Goal: Task Accomplishment & Management: Complete application form

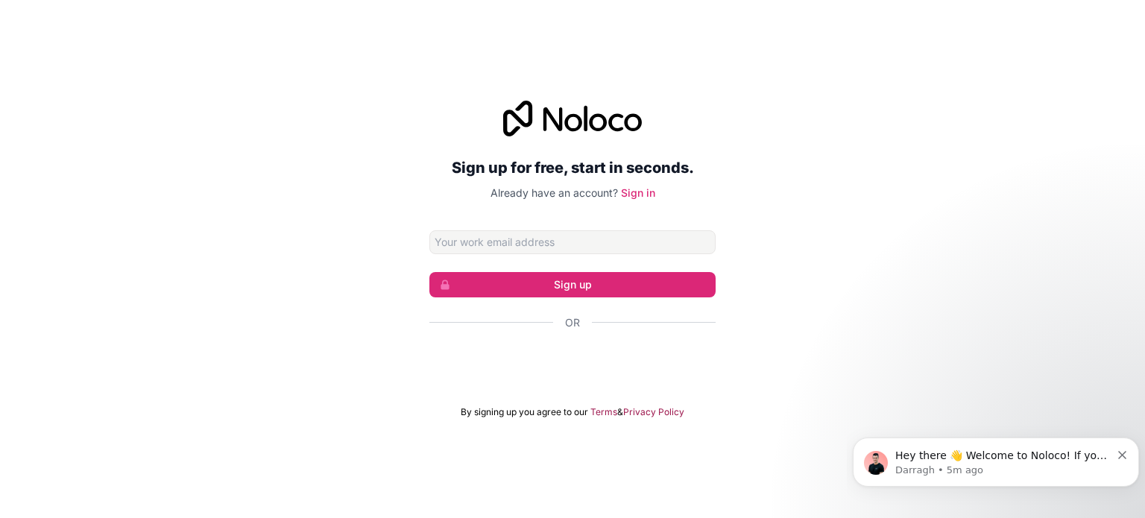
click at [653, 166] on h2 "Sign up for free, start in seconds." at bounding box center [572, 167] width 286 height 27
drag, startPoint x: 0, startPoint y: 0, endPoint x: 694, endPoint y: 83, distance: 698.9
click at [698, 83] on div "Sign up for free, start in seconds. Already have an account? Sign in Sign up Or…" at bounding box center [572, 259] width 1145 height 359
click at [503, 240] on input "Email address" at bounding box center [572, 242] width 286 height 24
type input "save@smartenergyoptions.ie"
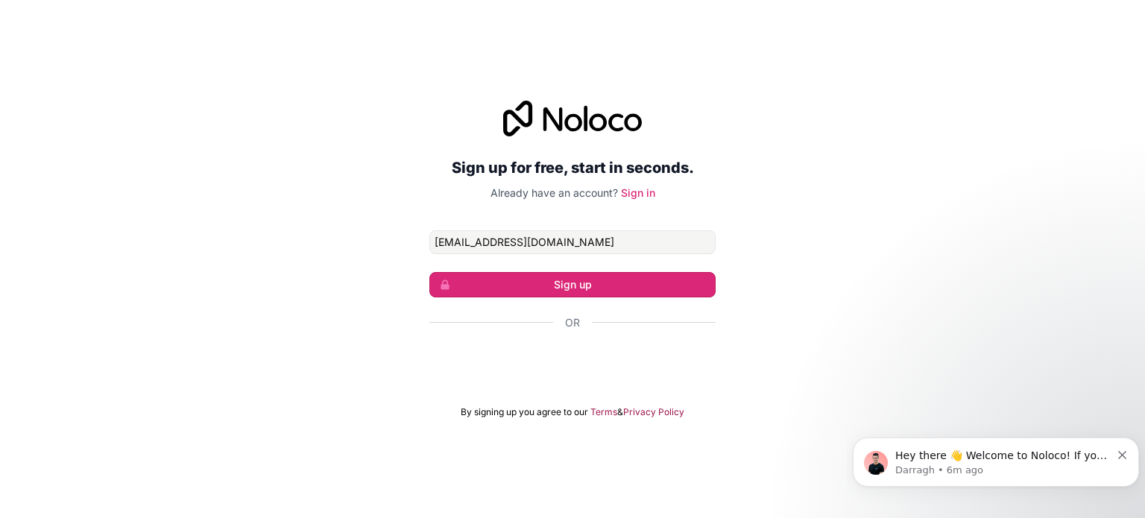
click at [534, 279] on button "Sign up" at bounding box center [572, 284] width 286 height 25
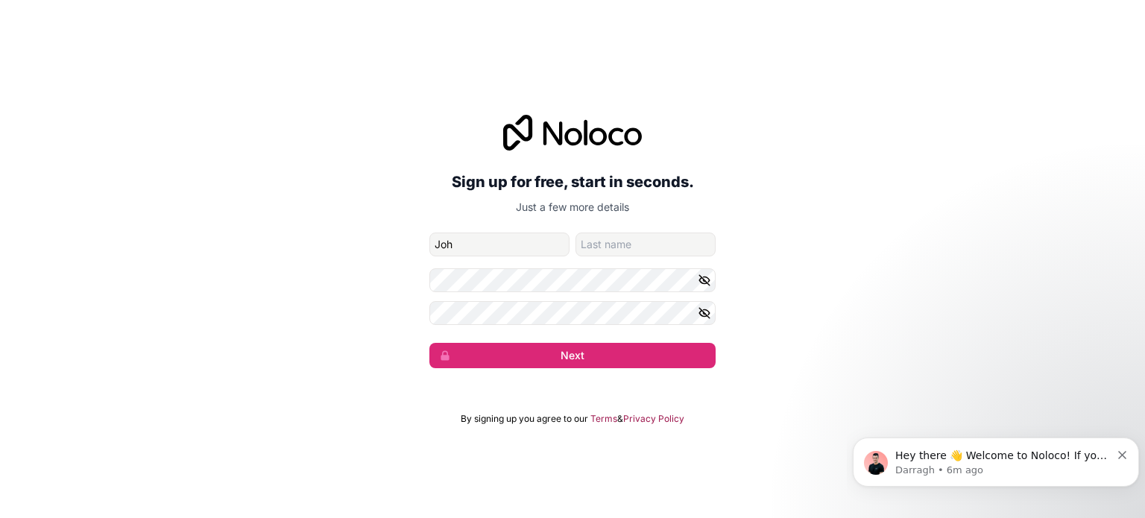
type input "John"
type input "Tarpey"
type input "John"
click at [558, 351] on button "Next" at bounding box center [572, 355] width 286 height 25
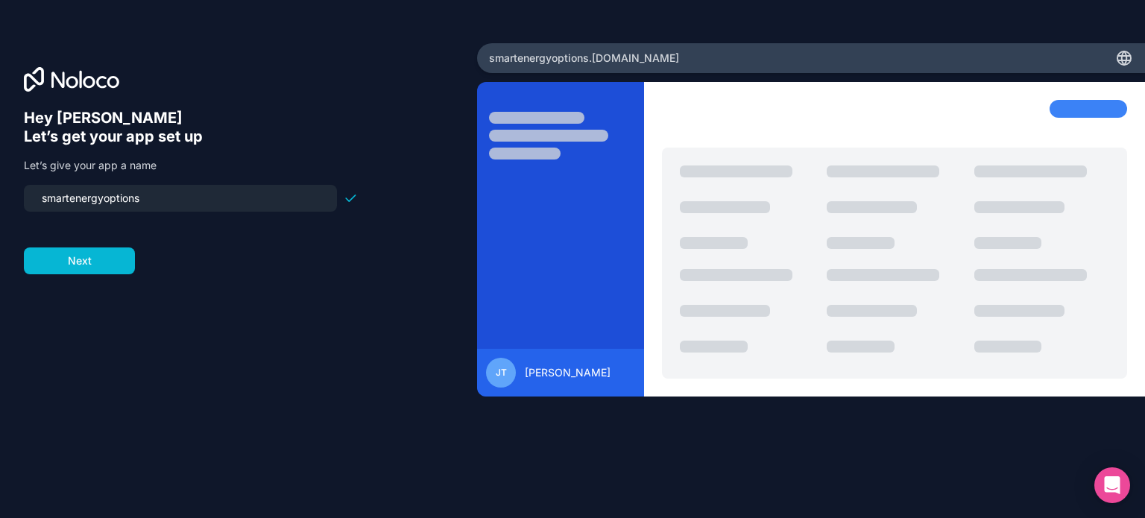
click at [87, 264] on button "Next" at bounding box center [79, 260] width 111 height 27
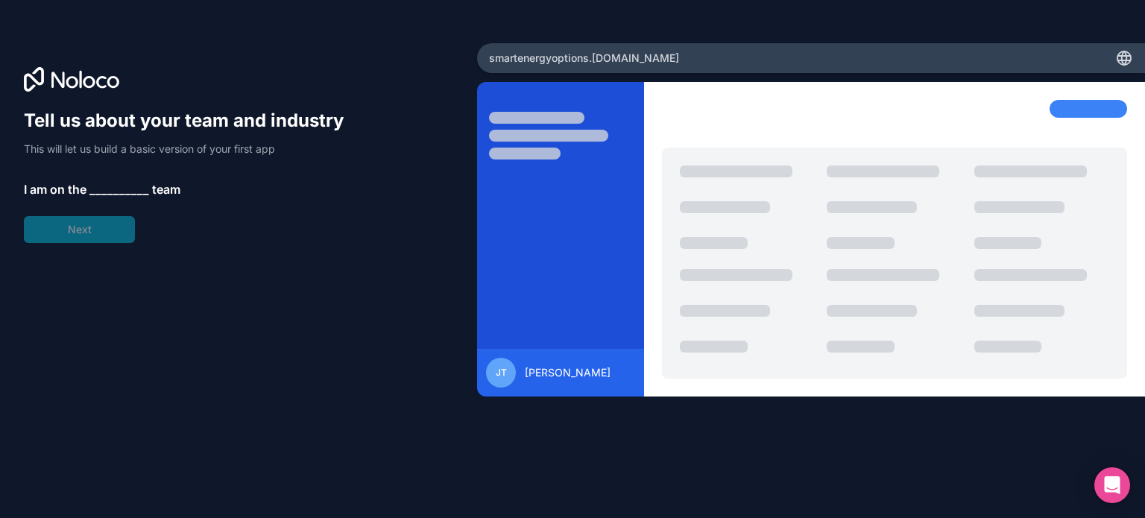
click at [117, 187] on span "__________" at bounding box center [119, 189] width 60 height 18
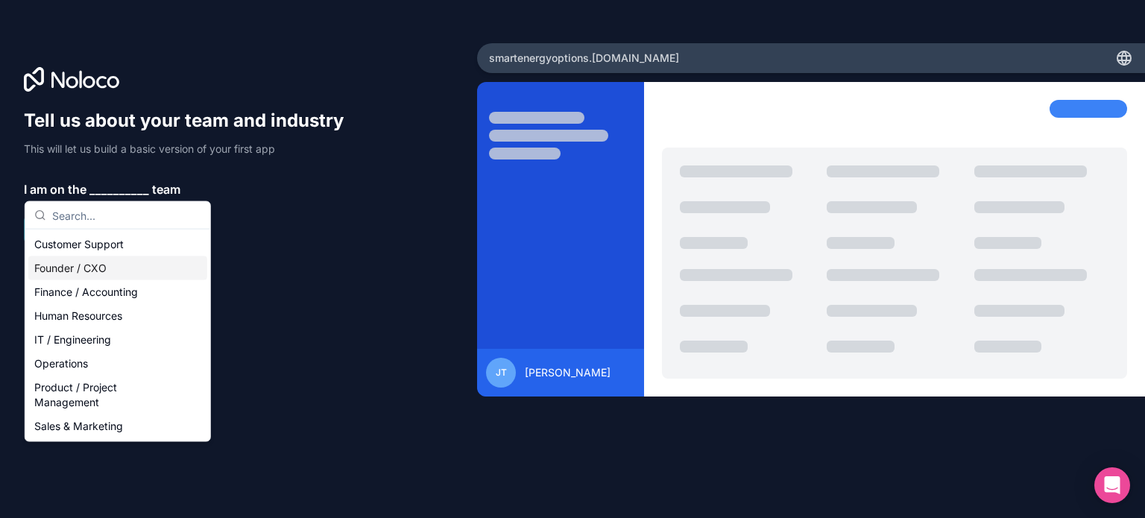
click at [60, 263] on div "Founder / CXO" at bounding box center [117, 268] width 179 height 24
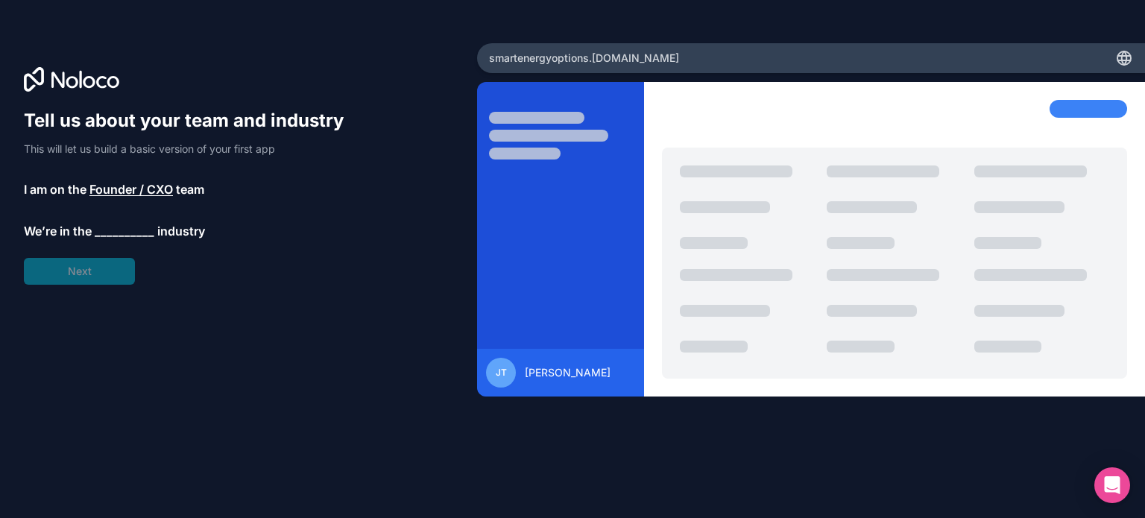
click at [118, 230] on span "__________" at bounding box center [125, 231] width 60 height 18
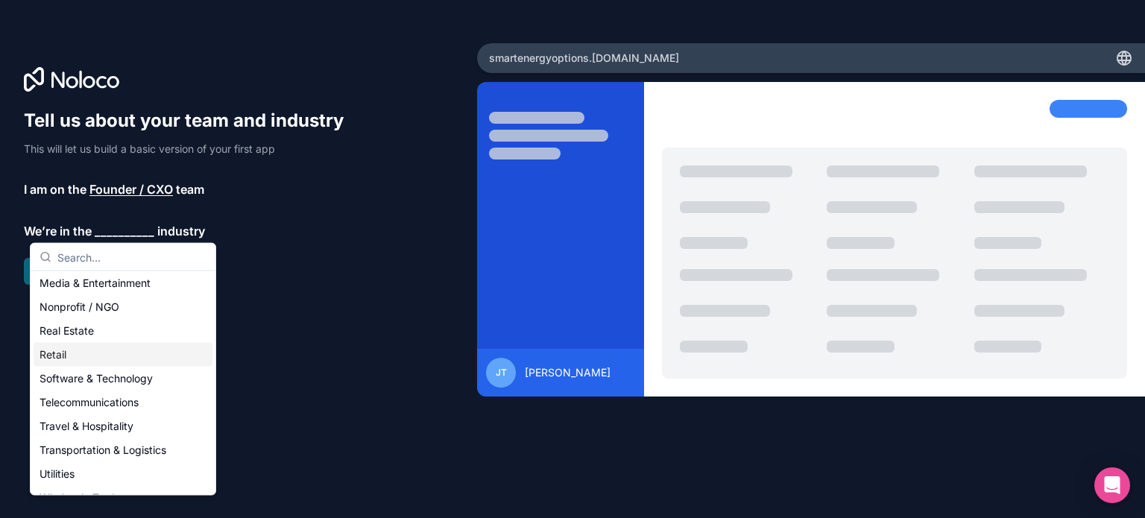
scroll to position [298, 0]
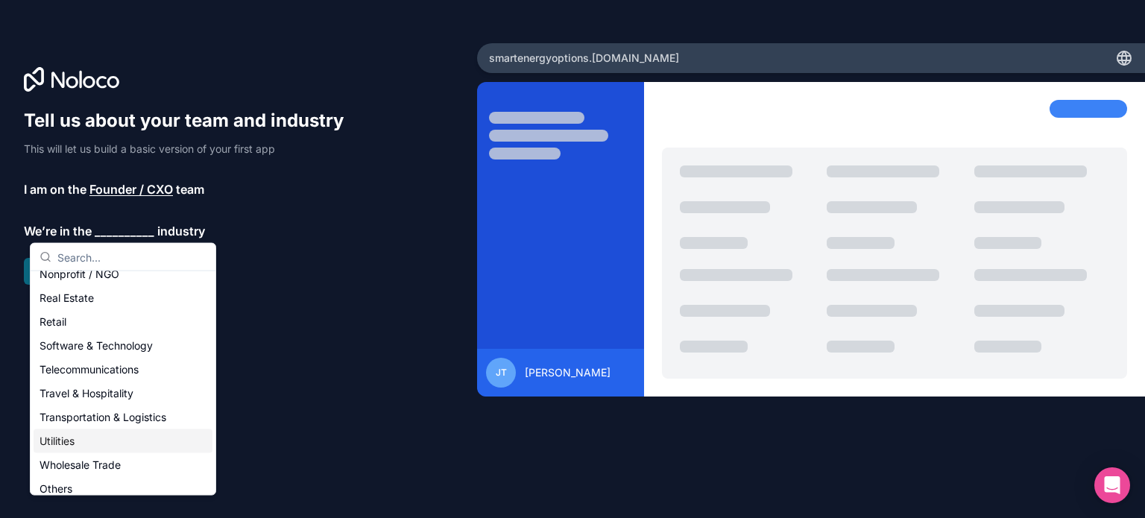
click at [69, 436] on div "Utilities" at bounding box center [123, 441] width 179 height 24
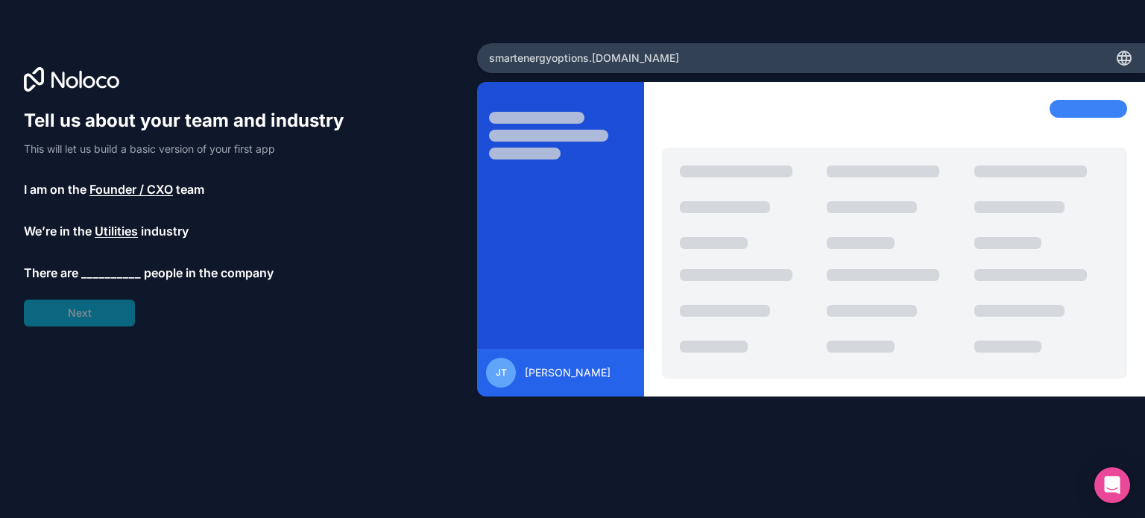
click at [106, 269] on span "__________" at bounding box center [111, 273] width 60 height 18
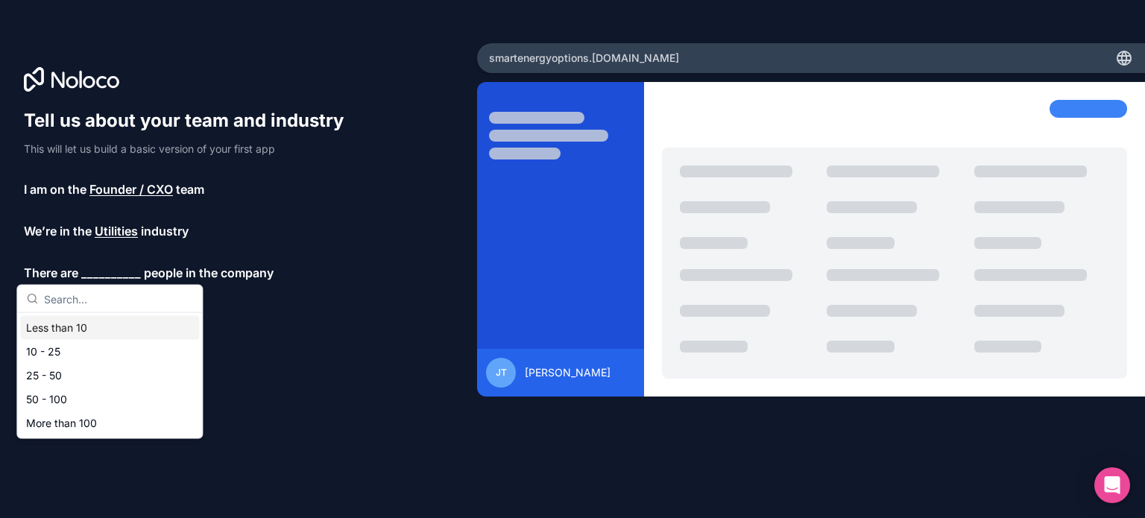
click at [77, 328] on div "Less than 10" at bounding box center [109, 328] width 179 height 24
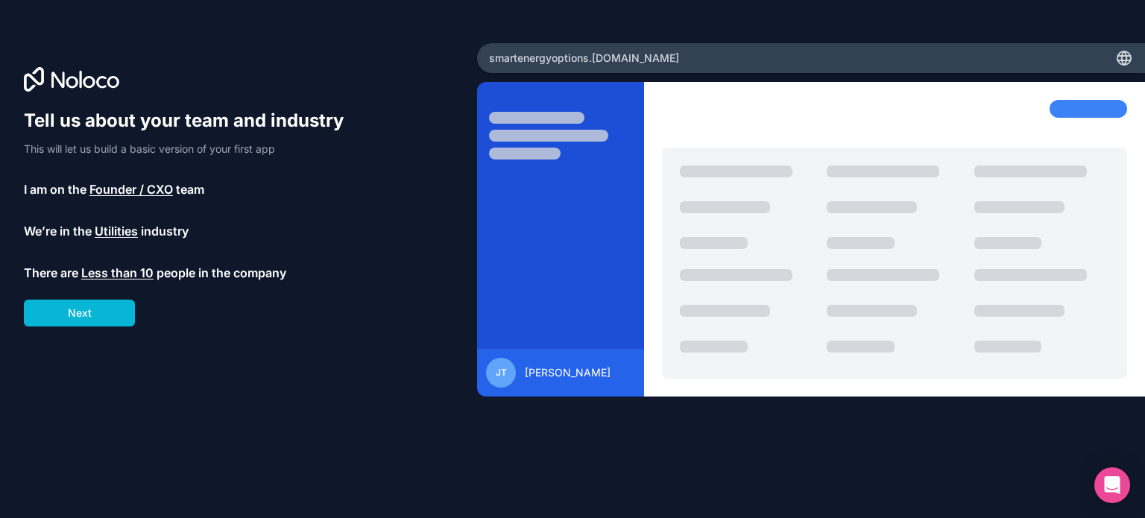
click at [101, 311] on button "Next" at bounding box center [79, 313] width 111 height 27
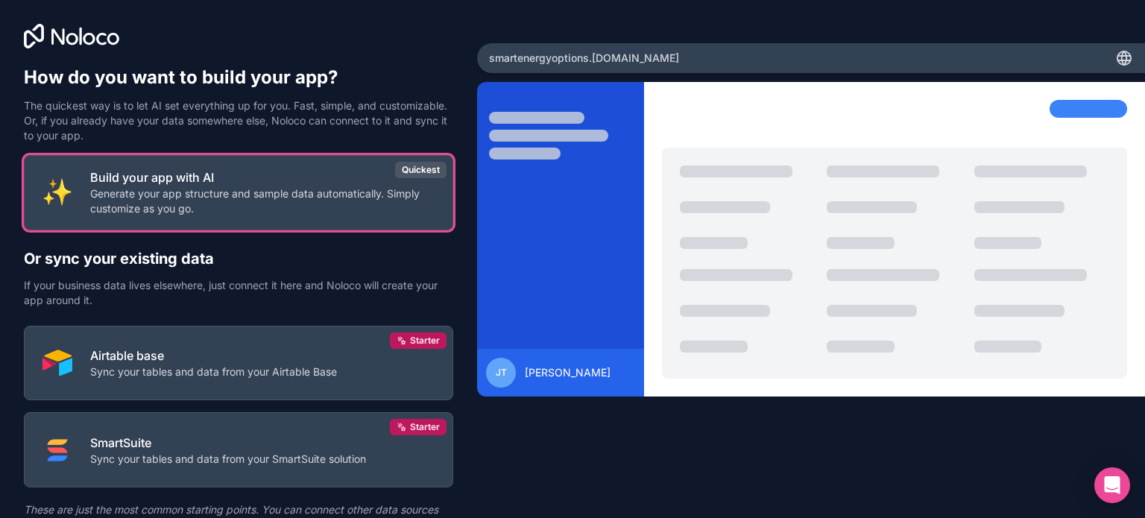
click at [190, 189] on p "Generate your app structure and sample data automatically. Simply customize as …" at bounding box center [262, 201] width 344 height 30
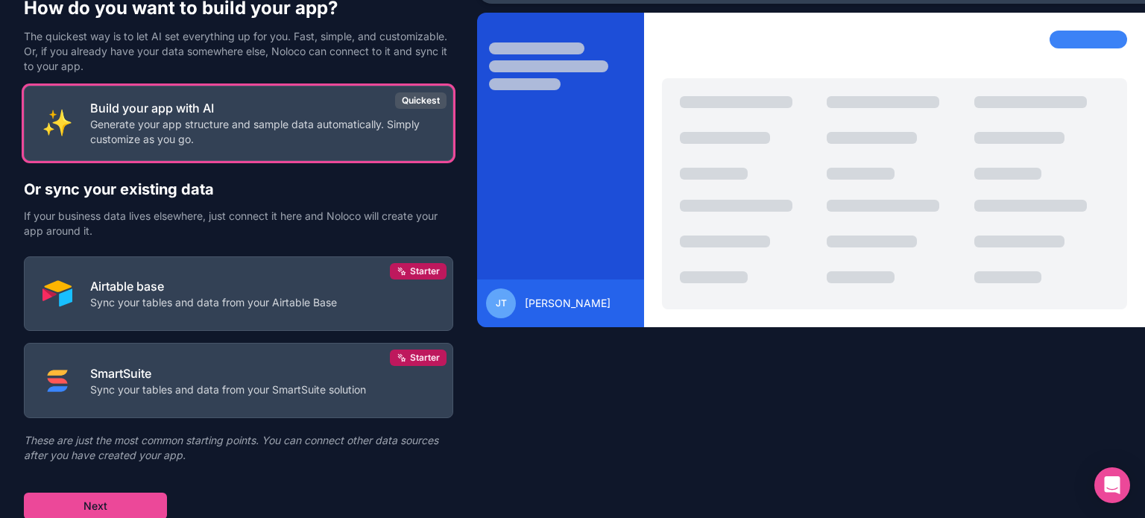
scroll to position [69, 0]
click at [118, 507] on button "Next" at bounding box center [95, 506] width 143 height 27
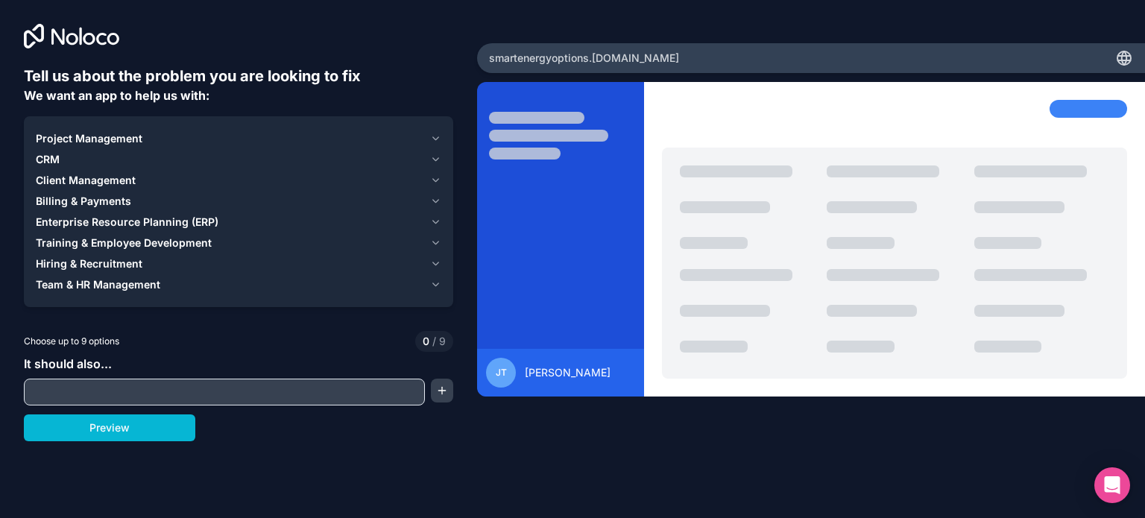
click at [57, 175] on span "Client Management" at bounding box center [86, 180] width 100 height 15
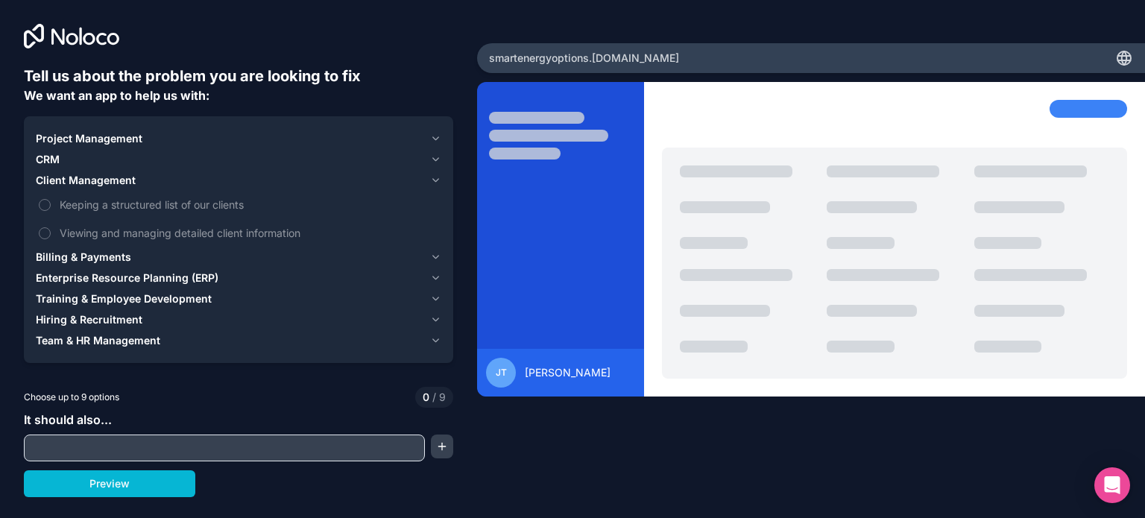
click at [179, 203] on span "Keeping a structured list of our clients" at bounding box center [249, 205] width 379 height 16
click at [51, 203] on button "Keeping a structured list of our clients" at bounding box center [45, 205] width 12 height 12
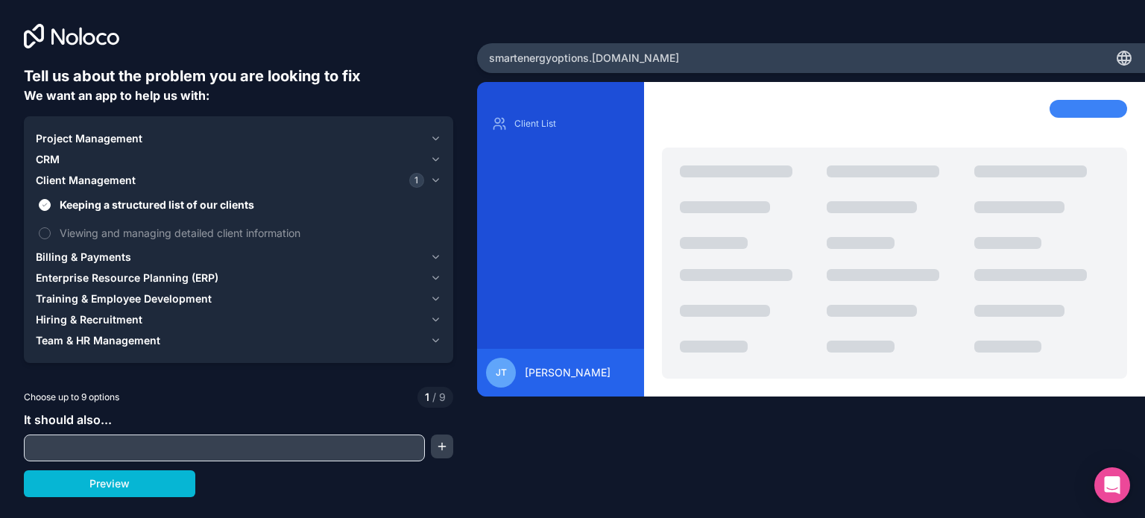
click at [115, 482] on button "Preview" at bounding box center [109, 483] width 171 height 27
click at [51, 155] on span "CRM" at bounding box center [48, 159] width 24 height 15
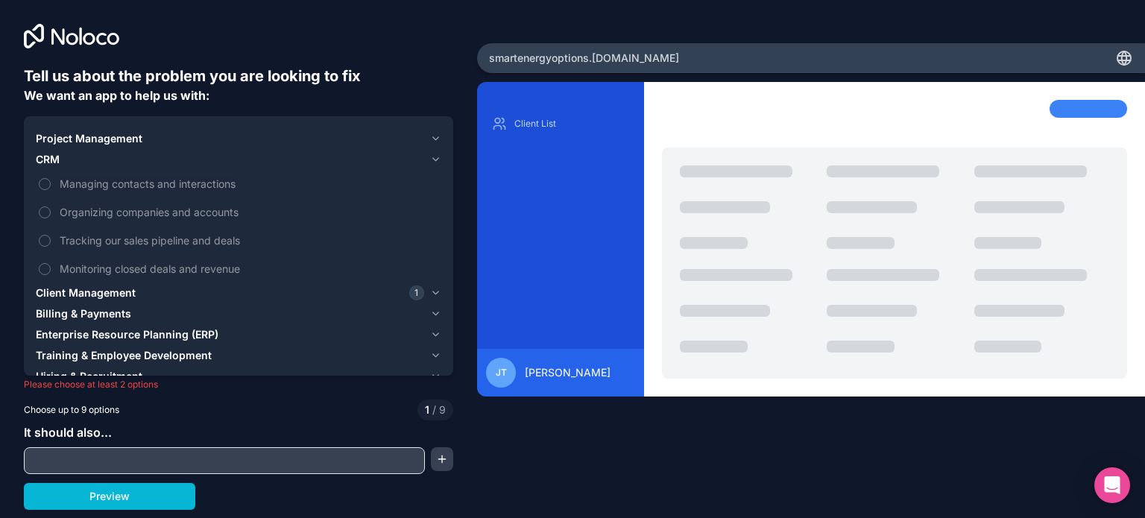
click at [125, 183] on span "Managing contacts and interactions" at bounding box center [249, 184] width 379 height 16
click at [51, 183] on button "Managing contacts and interactions" at bounding box center [45, 184] width 12 height 12
click at [113, 242] on span "Tracking our sales pipeline and deals" at bounding box center [249, 241] width 379 height 16
click at [51, 242] on button "Tracking our sales pipeline and deals" at bounding box center [45, 241] width 12 height 12
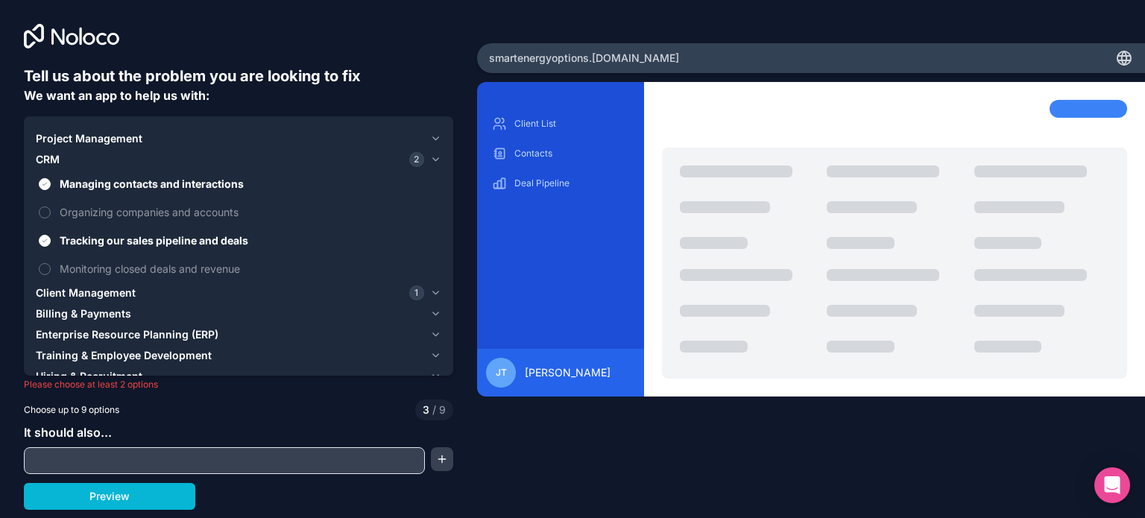
click at [139, 495] on button "Preview" at bounding box center [109, 496] width 171 height 27
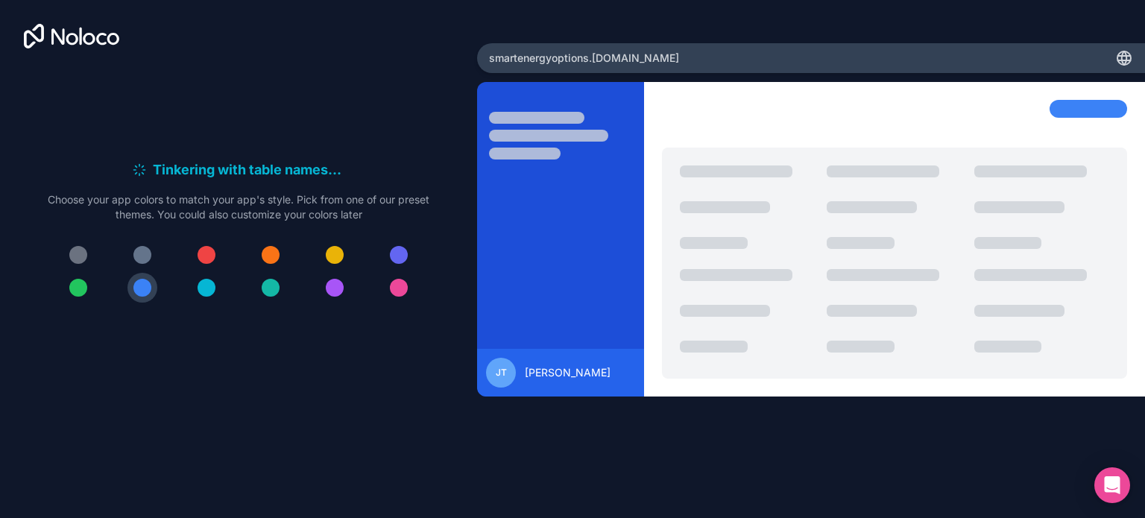
click at [143, 282] on div at bounding box center [142, 288] width 18 height 18
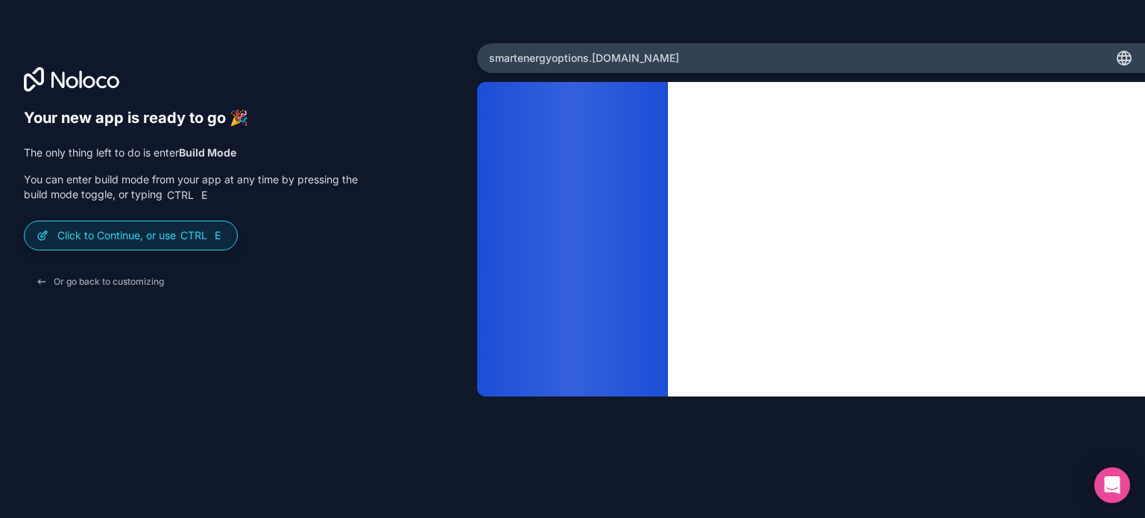
click at [119, 235] on p "Click to Continue, or use Ctrl E" at bounding box center [141, 235] width 168 height 15
